Goal: Information Seeking & Learning: Learn about a topic

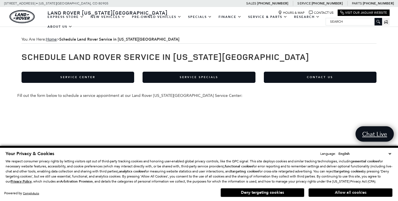
click at [322, 190] on button "Allow all cookies" at bounding box center [351, 192] width 84 height 8
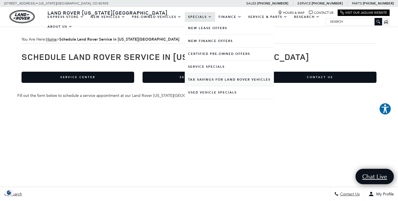
click at [199, 83] on link "Tax Savings for Land Rover Vehicles" at bounding box center [229, 79] width 89 height 13
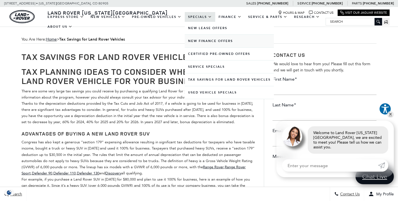
click at [200, 47] on link "New Finance Offers" at bounding box center [229, 41] width 89 height 13
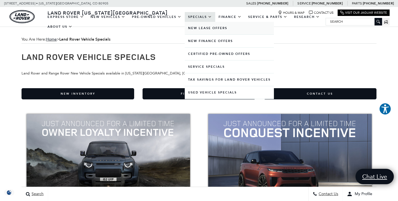
click at [204, 32] on link "New Lease Offers" at bounding box center [229, 28] width 89 height 13
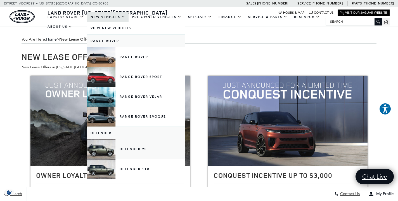
click at [135, 154] on link "Defender 90" at bounding box center [136, 149] width 98 height 20
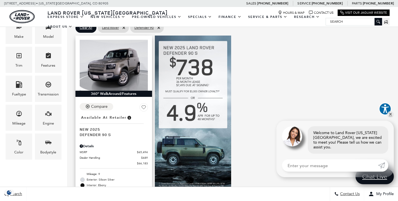
scroll to position [119, 0]
